Goal: Transaction & Acquisition: Register for event/course

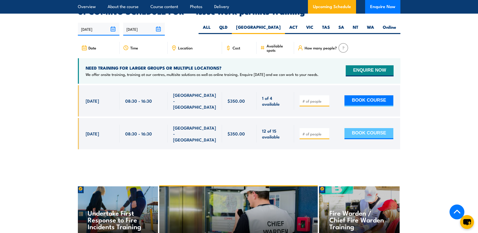
click at [371, 128] on button "BOOK COURSE" at bounding box center [369, 133] width 49 height 11
click at [306, 131] on input "number" at bounding box center [314, 133] width 25 height 5
type input "1"
click at [359, 134] on div "1" at bounding box center [239, 121] width 323 height 72
click at [373, 128] on button "BOOK COURSE" at bounding box center [369, 133] width 49 height 11
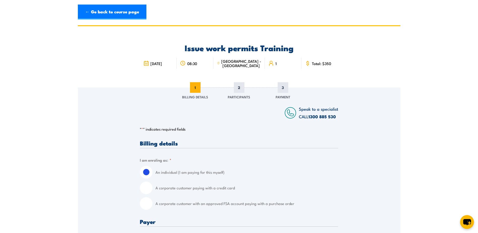
click at [147, 190] on input "A corporate customer paying with a credit card" at bounding box center [146, 187] width 13 height 13
radio input "true"
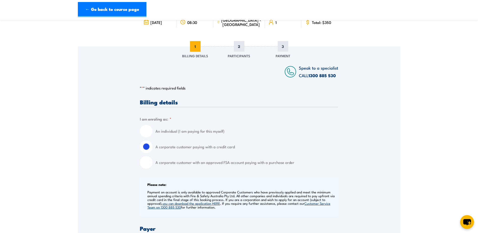
scroll to position [126, 0]
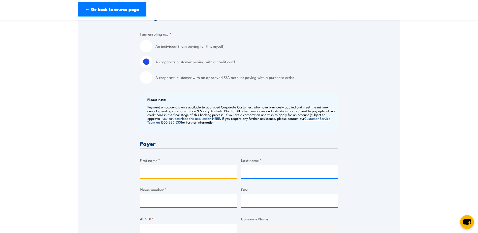
click at [165, 174] on input "First name *" at bounding box center [188, 171] width 97 height 13
type input "Tayla"
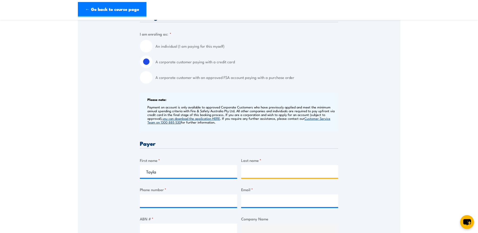
type input "[PERSON_NAME]"
type input "0297232233"
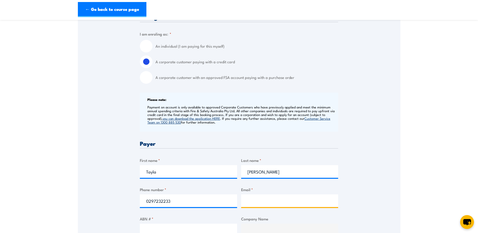
type input "tgarrett@becampbell.com.au"
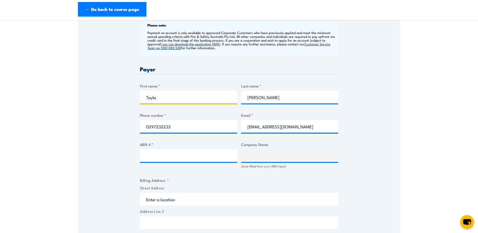
scroll to position [202, 0]
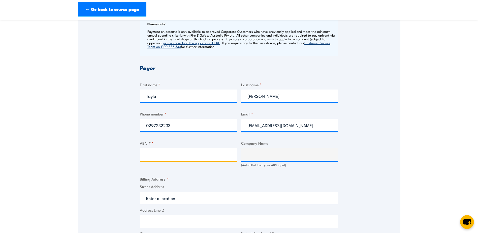
click at [164, 156] on input "ABN # *" at bounding box center [188, 154] width 97 height 13
click at [172, 156] on input "ABN # *" at bounding box center [188, 154] width 97 height 13
click at [155, 161] on div at bounding box center [188, 154] width 97 height 13
click at [156, 158] on input "ABN # *" at bounding box center [188, 154] width 97 height 13
type input "97164598120"
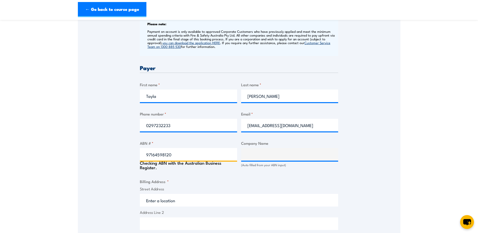
type input "The Trustee for B E CAMPBELL UNIT TRUST"
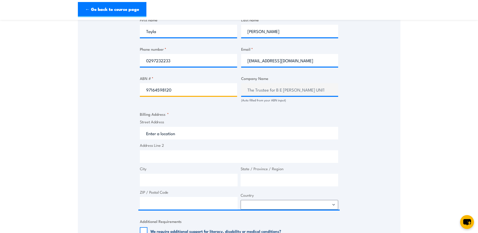
scroll to position [277, 0]
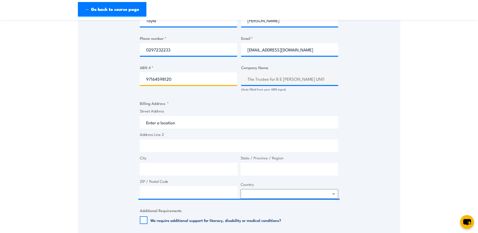
type input "97164598120"
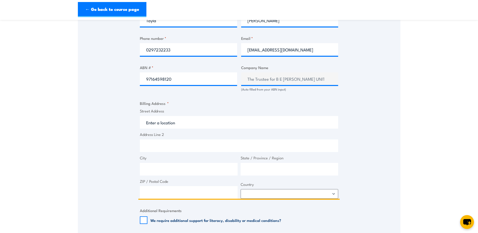
click at [180, 121] on input "Street Address" at bounding box center [239, 122] width 198 height 13
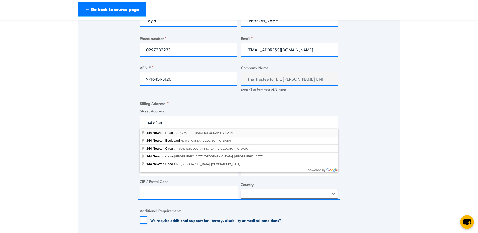
type input "144 Newton Road, Wetherill Park NSW, Australia"
type input "144 Newton Rd"
type input "Wetherill Park"
type input "New South Wales"
type input "2164"
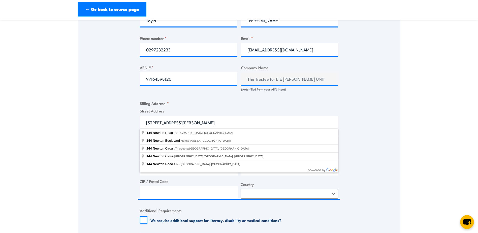
select select "Australia"
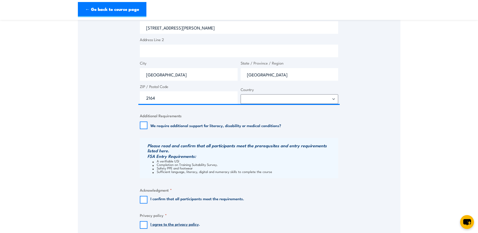
scroll to position [428, 0]
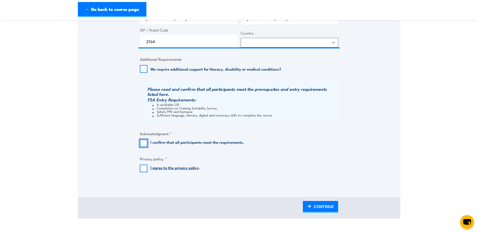
click at [146, 144] on input "I confirm that all participants meet the requirements." at bounding box center [144, 143] width 8 height 8
checkbox input "true"
click at [141, 171] on input "I agree to the privacy policy ." at bounding box center [144, 169] width 8 height 8
checkbox input "true"
drag, startPoint x: 310, startPoint y: 210, endPoint x: 322, endPoint y: 206, distance: 12.6
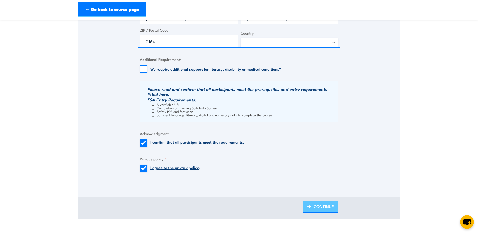
click at [310, 210] on link "CONTINUE" at bounding box center [320, 207] width 35 height 12
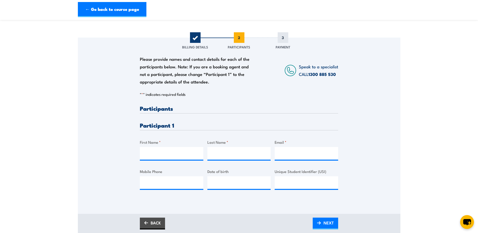
scroll to position [50, 0]
drag, startPoint x: 148, startPoint y: 156, endPoint x: 141, endPoint y: 155, distance: 6.6
click at [148, 156] on input "First Name *" at bounding box center [172, 152] width 64 height 13
type input "Chirag"
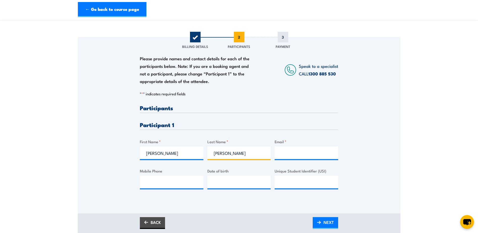
type input "Jayanand"
click at [296, 153] on input "Email *" at bounding box center [307, 152] width 64 height 13
paste input "cjayanand@becampbell.com.au"
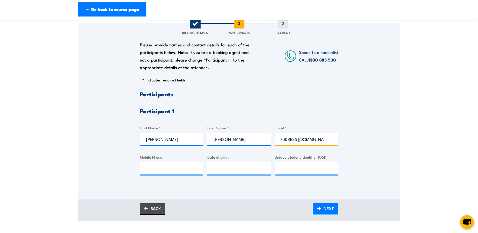
scroll to position [76, 0]
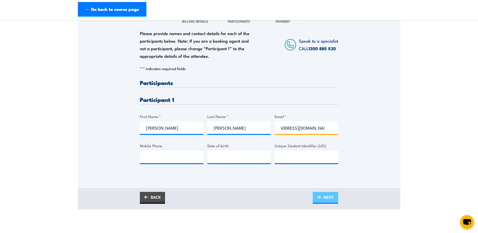
type input "cjayanand@becampbell.com.au"
click at [324, 197] on span "NEXT" at bounding box center [329, 196] width 10 height 13
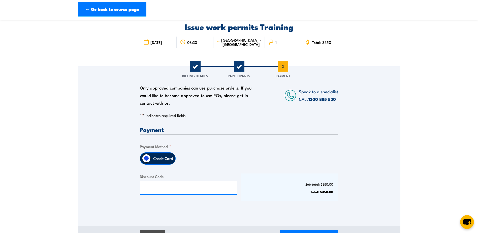
scroll to position [50, 0]
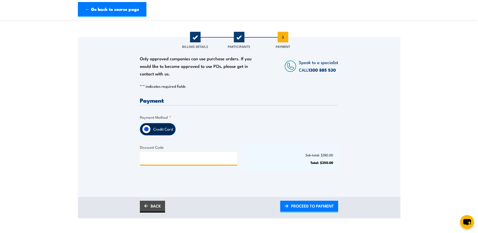
click at [163, 163] on input "Discount Code" at bounding box center [188, 158] width 97 height 13
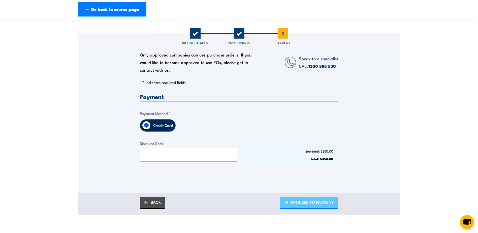
scroll to position [76, 0]
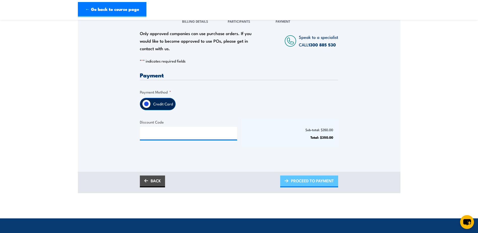
click at [299, 182] on span "PROCEED TO PAYMENT" at bounding box center [312, 180] width 43 height 13
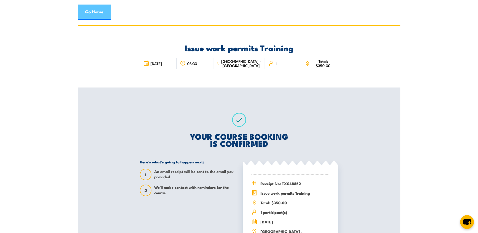
click at [99, 15] on link "Go Home" at bounding box center [94, 12] width 33 height 15
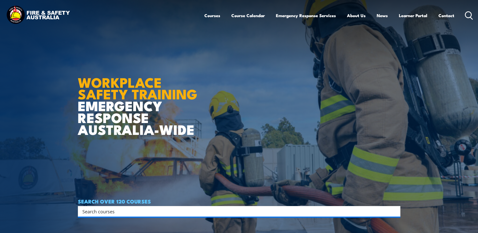
click at [127, 210] on input "Search input" at bounding box center [235, 211] width 307 height 8
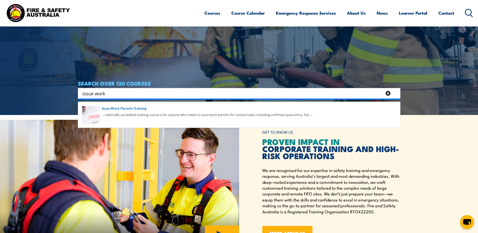
scroll to position [126, 0]
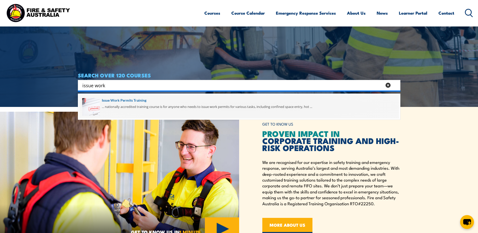
type input "issue work"
click at [134, 103] on span at bounding box center [239, 107] width 320 height 24
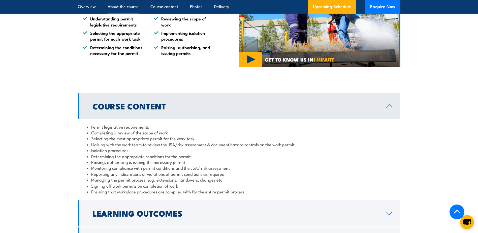
scroll to position [454, 0]
